Goal: Check status: Check status

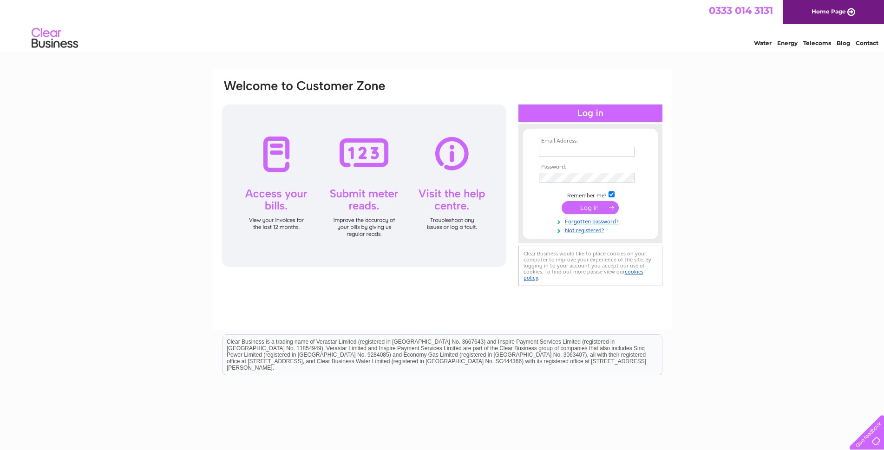
type input "burdenbespokejoinery@gmail.com"
click at [603, 114] on div at bounding box center [590, 113] width 144 height 18
click at [606, 205] on input "submit" at bounding box center [590, 207] width 57 height 13
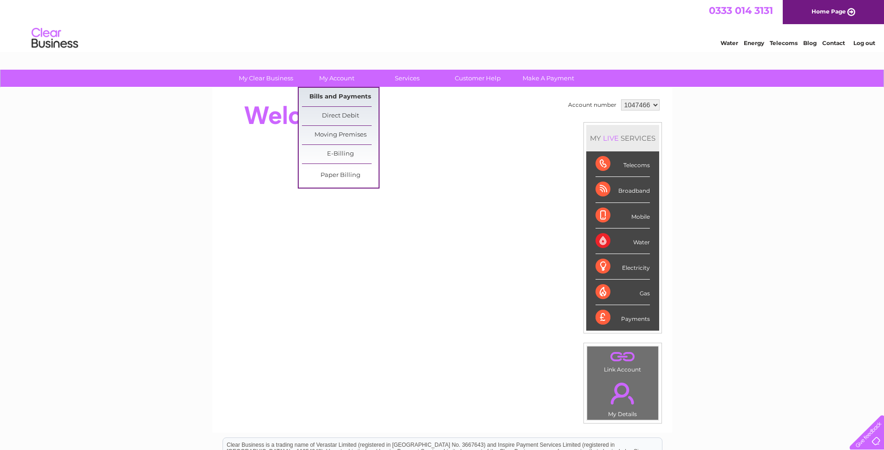
click at [343, 94] on link "Bills and Payments" at bounding box center [340, 97] width 77 height 19
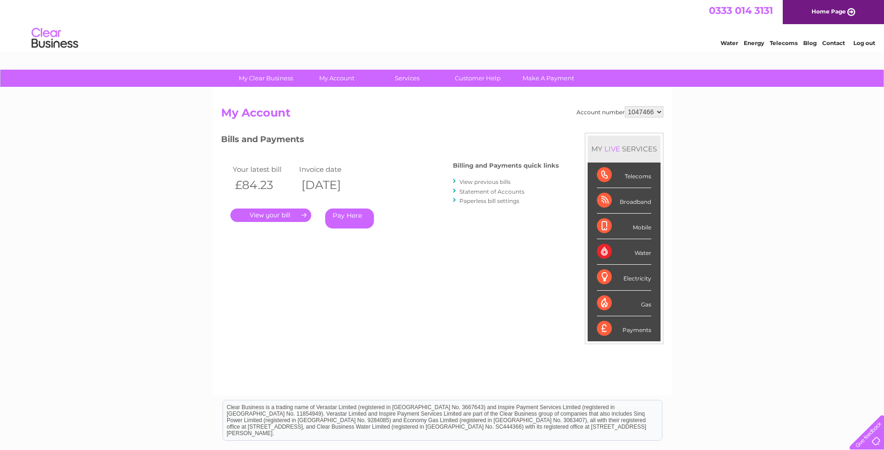
click at [300, 211] on link "." at bounding box center [270, 215] width 81 height 13
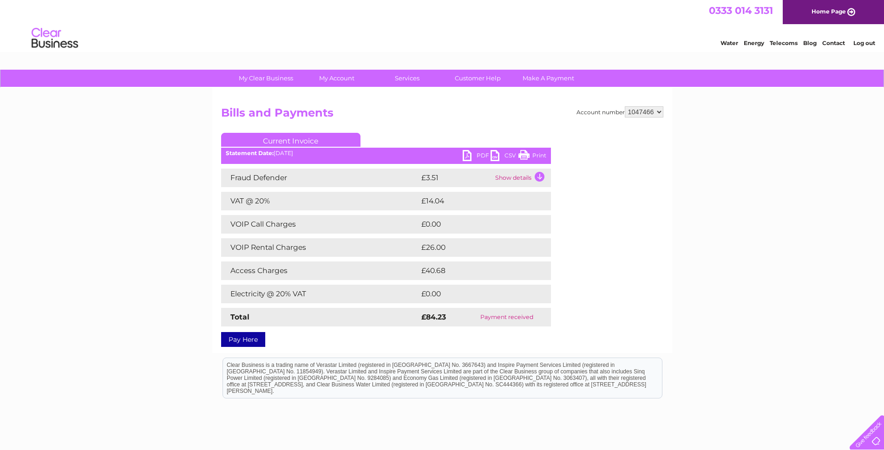
click at [528, 155] on link "Print" at bounding box center [532, 156] width 28 height 13
